Goal: Task Accomplishment & Management: Manage account settings

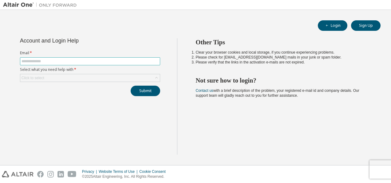
click at [79, 61] on input "text" at bounding box center [90, 61] width 137 height 5
type input "**********"
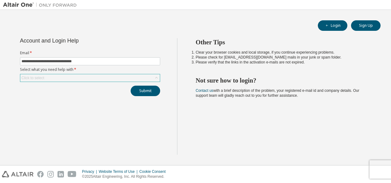
click at [61, 78] on div "Click to select" at bounding box center [90, 77] width 140 height 7
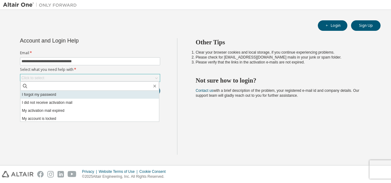
click at [51, 94] on li "I forgot my password" at bounding box center [89, 94] width 139 height 8
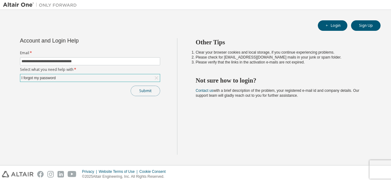
click at [137, 90] on button "Submit" at bounding box center [146, 90] width 30 height 10
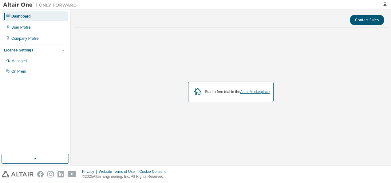
click at [253, 92] on link "Altair Marketplace" at bounding box center [255, 91] width 30 height 4
click at [38, 57] on div "Managed" at bounding box center [34, 61] width 65 height 10
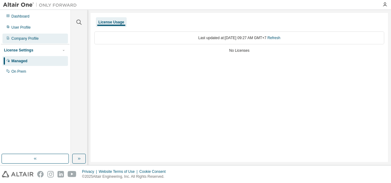
click at [38, 41] on div "Company Profile" at bounding box center [24, 38] width 27 height 5
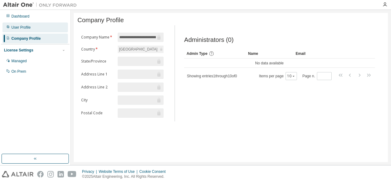
click at [32, 27] on div "User Profile" at bounding box center [34, 27] width 65 height 10
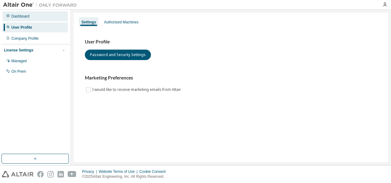
click at [29, 20] on div "Dashboard" at bounding box center [34, 16] width 65 height 10
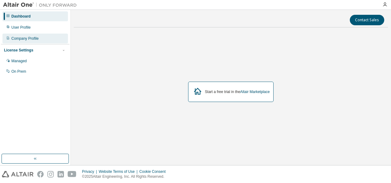
click at [30, 36] on div "Company Profile" at bounding box center [24, 38] width 27 height 5
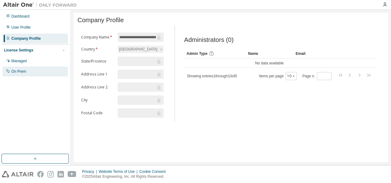
click at [11, 71] on div "On Prem" at bounding box center [18, 71] width 15 height 5
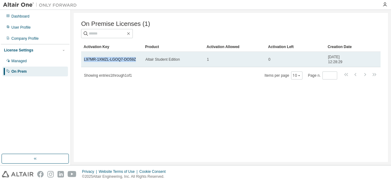
drag, startPoint x: 134, startPoint y: 60, endPoint x: 83, endPoint y: 61, distance: 51.3
click at [83, 61] on td "L97MR-1XMZL-LGOQ7-DO59Z" at bounding box center [111, 59] width 61 height 15
copy link "L97MR-1XMZL-LGOQ7-DO59Z"
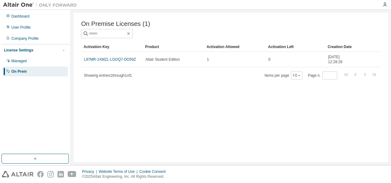
click at [199, 104] on div "On Premise Licenses (1) Clear Load Save Save As Field Operator Value Select fil…" at bounding box center [231, 87] width 314 height 149
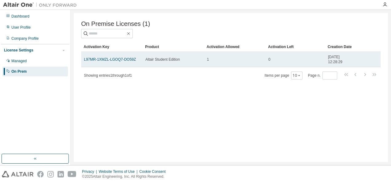
click at [216, 54] on td "1" at bounding box center [234, 59] width 61 height 15
click at [216, 57] on td "1" at bounding box center [234, 59] width 61 height 15
click at [156, 62] on span "Altair Student Edition" at bounding box center [162, 59] width 34 height 5
drag, startPoint x: 156, startPoint y: 63, endPoint x: 203, endPoint y: 57, distance: 46.8
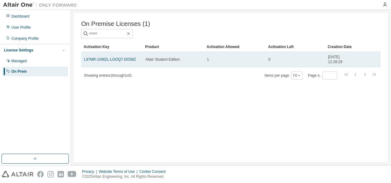
click at [201, 57] on td "Altair Student Edition" at bounding box center [173, 59] width 61 height 15
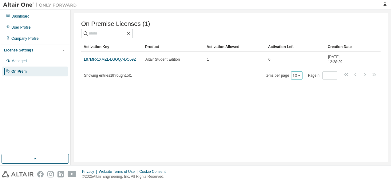
click at [301, 76] on icon "button" at bounding box center [299, 75] width 4 height 4
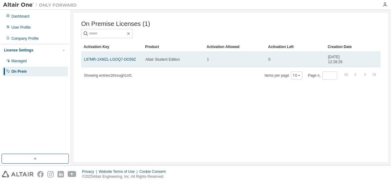
click at [149, 61] on span "Altair Student Edition" at bounding box center [162, 59] width 34 height 5
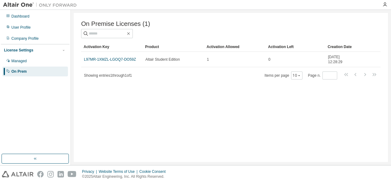
click at [35, 75] on div "On Prem" at bounding box center [34, 71] width 65 height 10
